Goal: Information Seeking & Learning: Learn about a topic

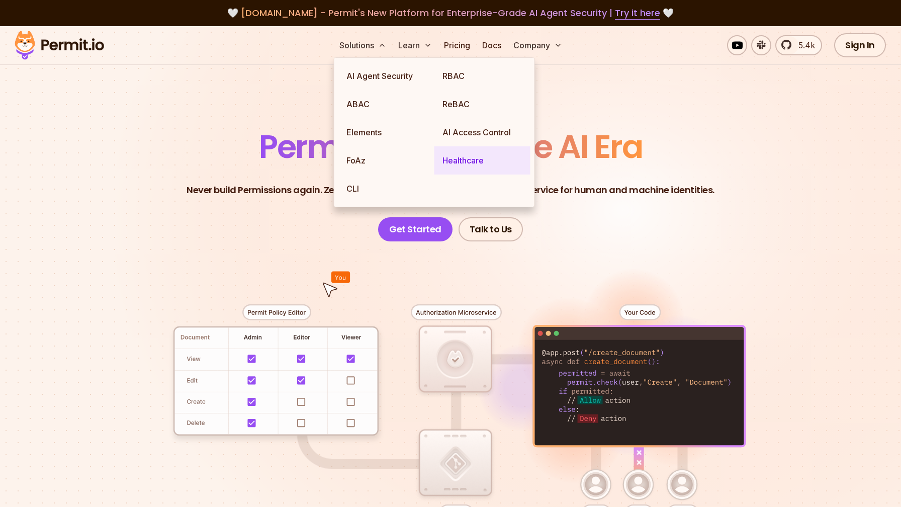
click at [472, 163] on link "Healthcare" at bounding box center [482, 160] width 96 height 28
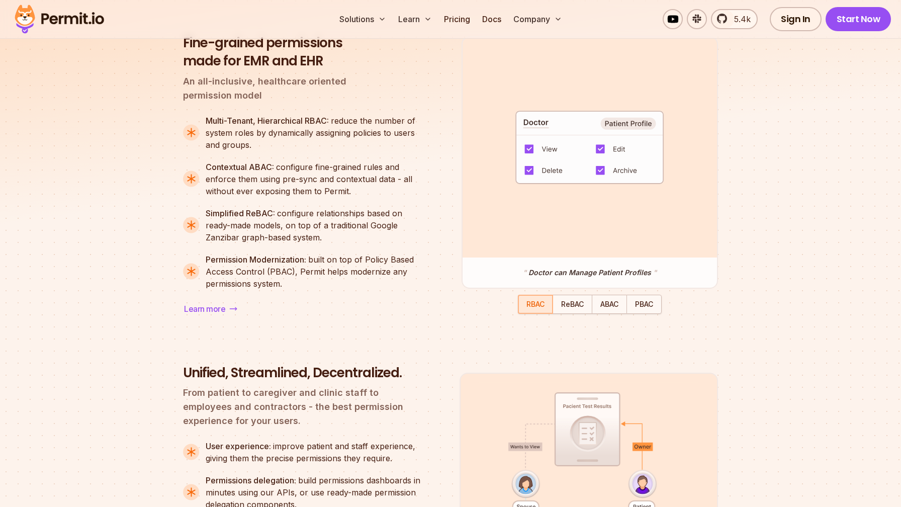
scroll to position [924, 0]
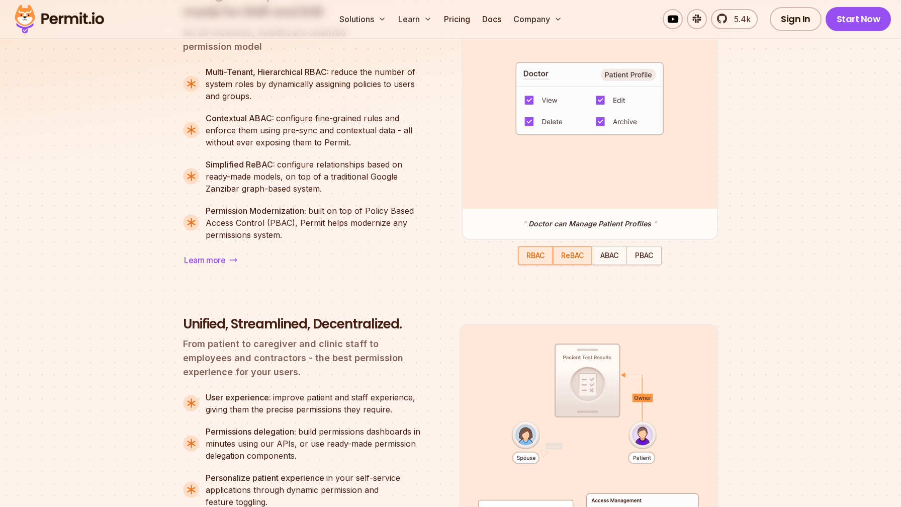
click at [580, 253] on span "ReBAC" at bounding box center [572, 255] width 23 height 9
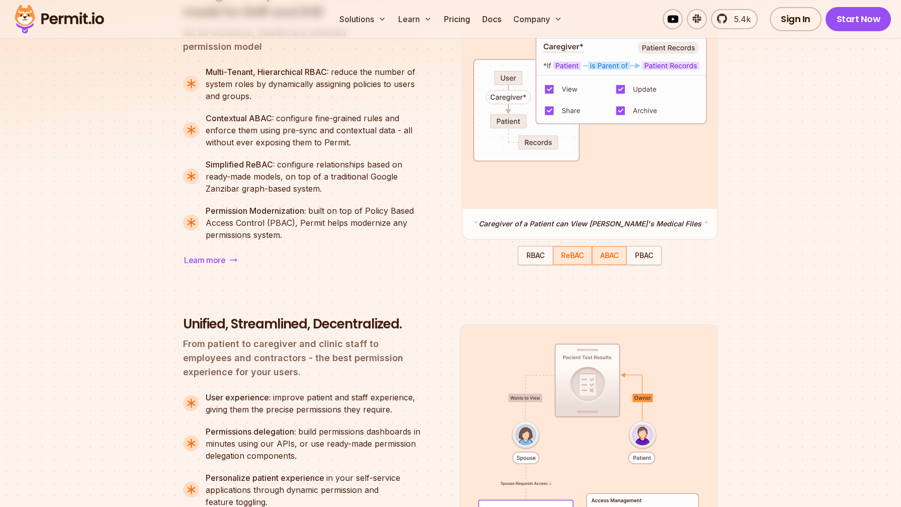
click at [612, 256] on span "ABAC" at bounding box center [609, 255] width 18 height 9
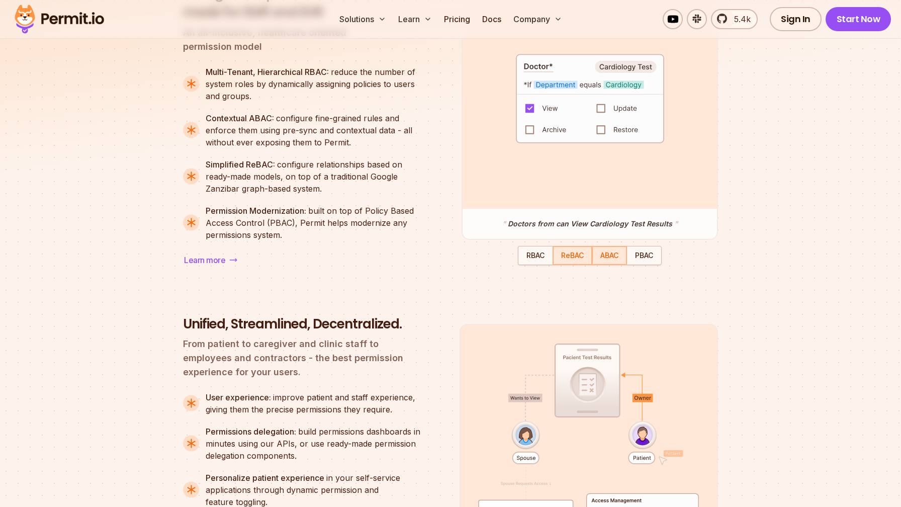
click at [568, 253] on span "ReBAC" at bounding box center [572, 255] width 23 height 9
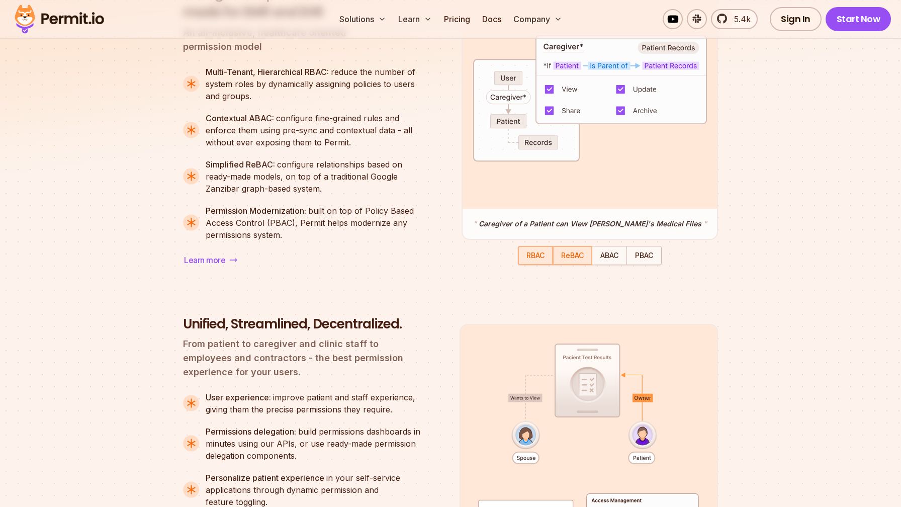
click at [527, 259] on span "RBAC" at bounding box center [535, 255] width 18 height 9
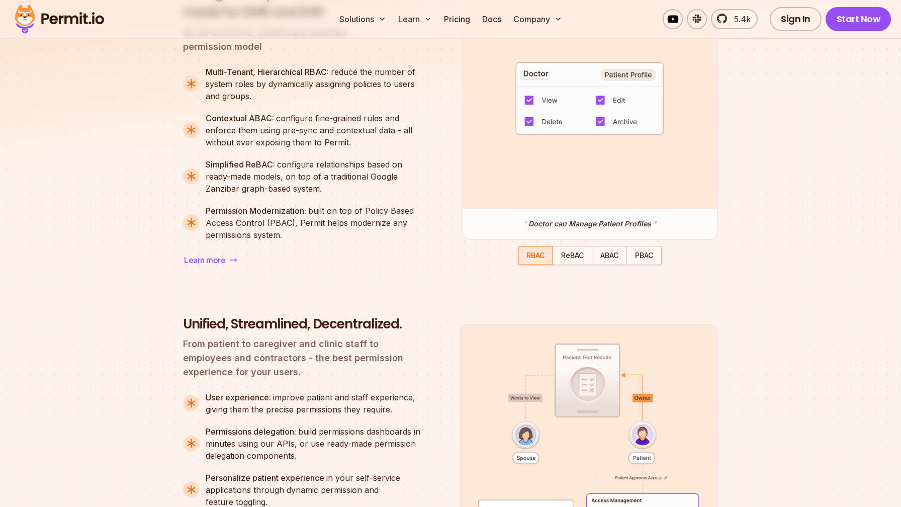
scroll to position [807, 0]
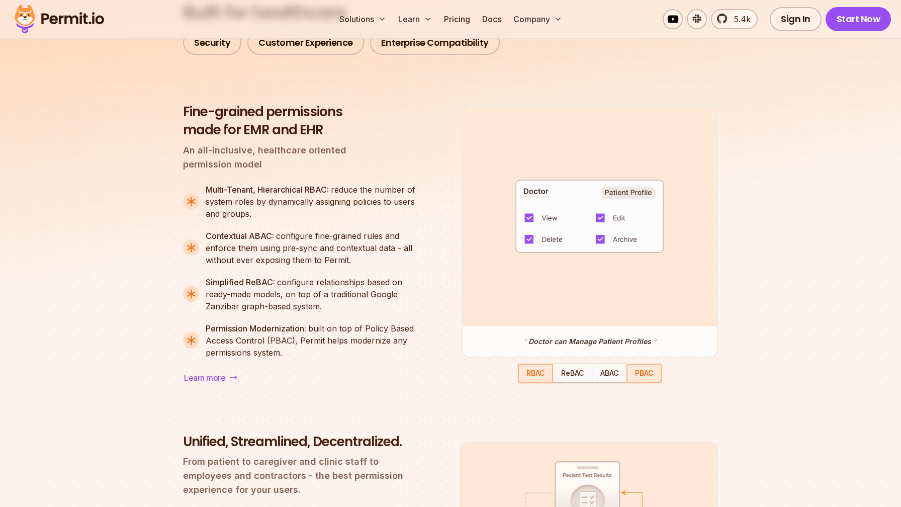
click at [651, 367] on div "button" at bounding box center [643, 372] width 33 height 17
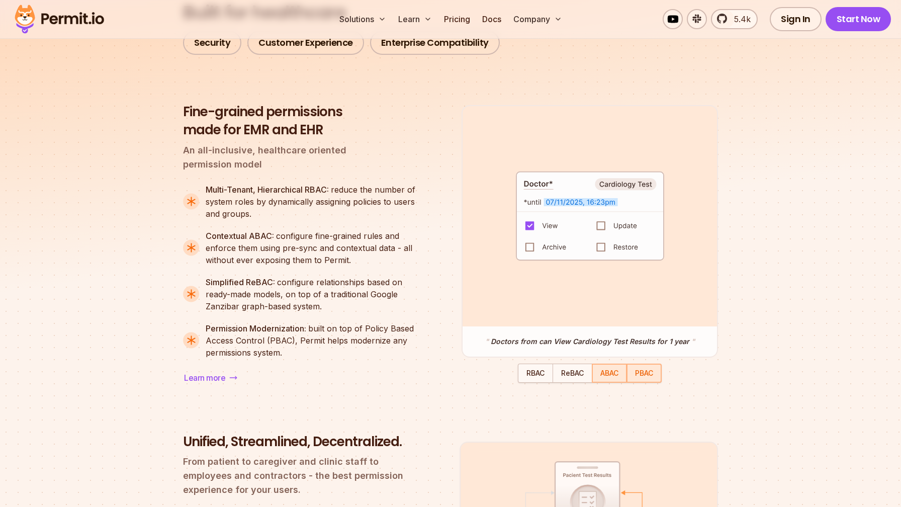
click at [614, 372] on span "ABAC" at bounding box center [609, 372] width 18 height 9
click at [650, 372] on span "PBAC" at bounding box center [644, 372] width 18 height 9
click at [620, 368] on div "button" at bounding box center [609, 372] width 33 height 17
click at [583, 375] on span "ReBAC" at bounding box center [572, 372] width 23 height 9
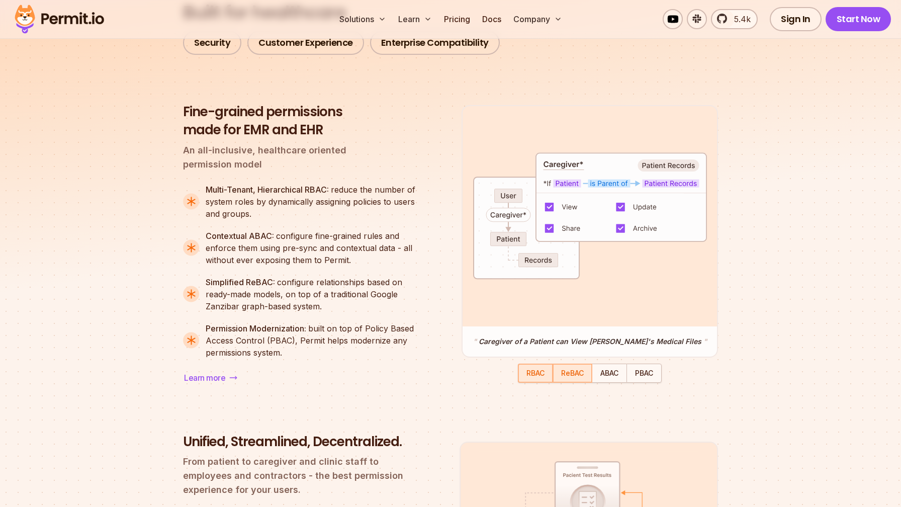
click at [535, 373] on span "RBAC" at bounding box center [535, 372] width 18 height 9
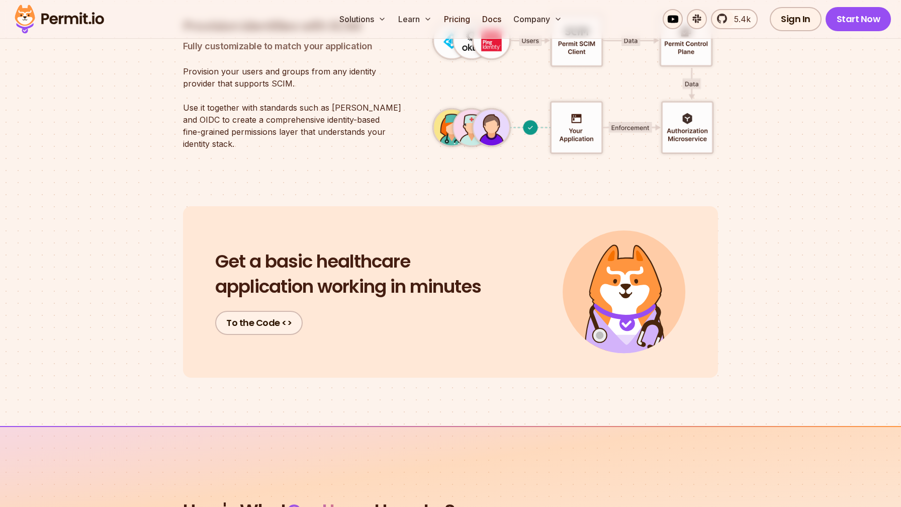
scroll to position [2893, 0]
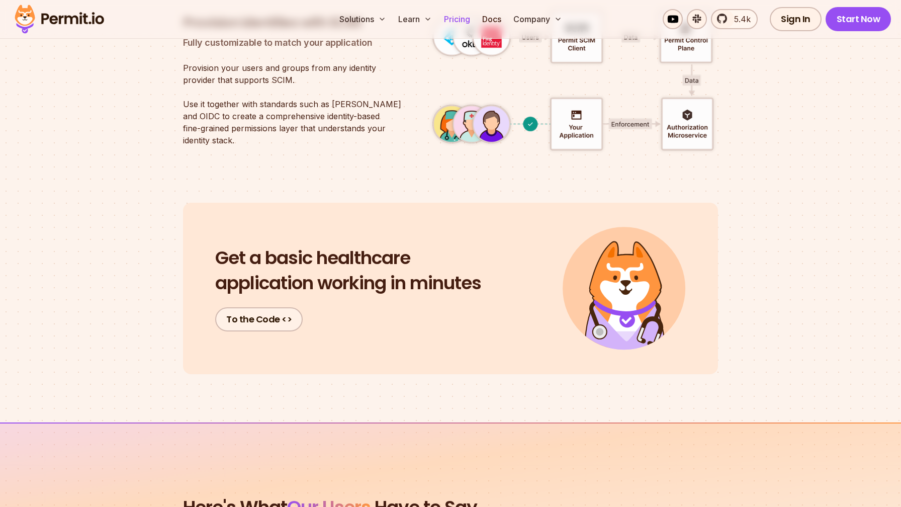
click at [463, 21] on link "Pricing" at bounding box center [457, 19] width 34 height 20
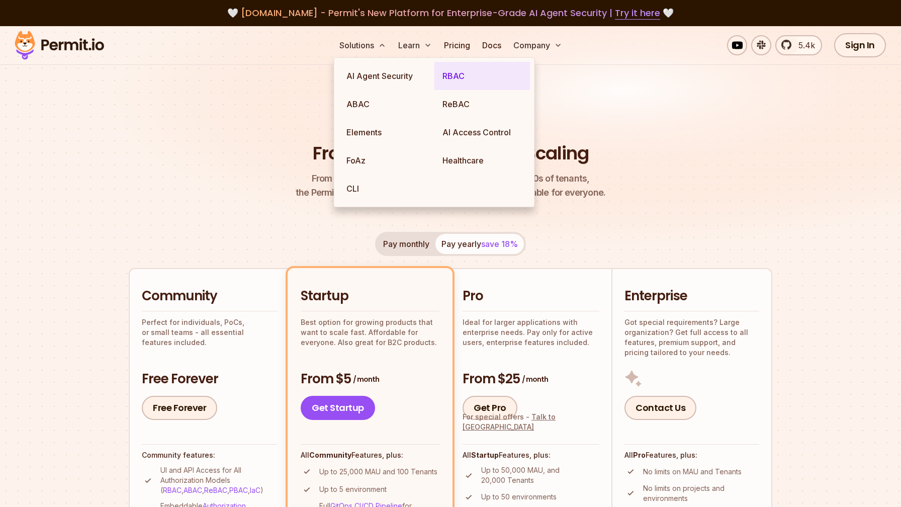
click at [451, 72] on link "RBAC" at bounding box center [482, 76] width 96 height 28
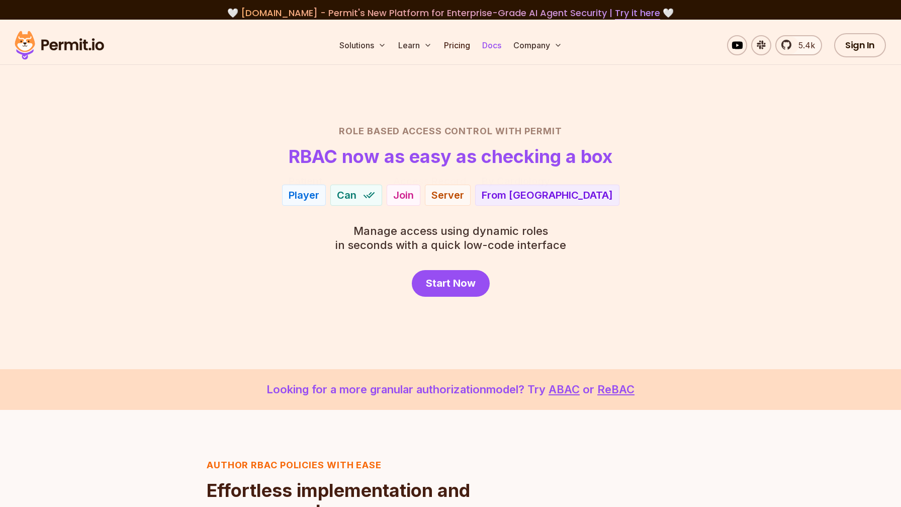
click at [499, 47] on link "Docs" at bounding box center [491, 45] width 27 height 20
